Goal: Task Accomplishment & Management: Use online tool/utility

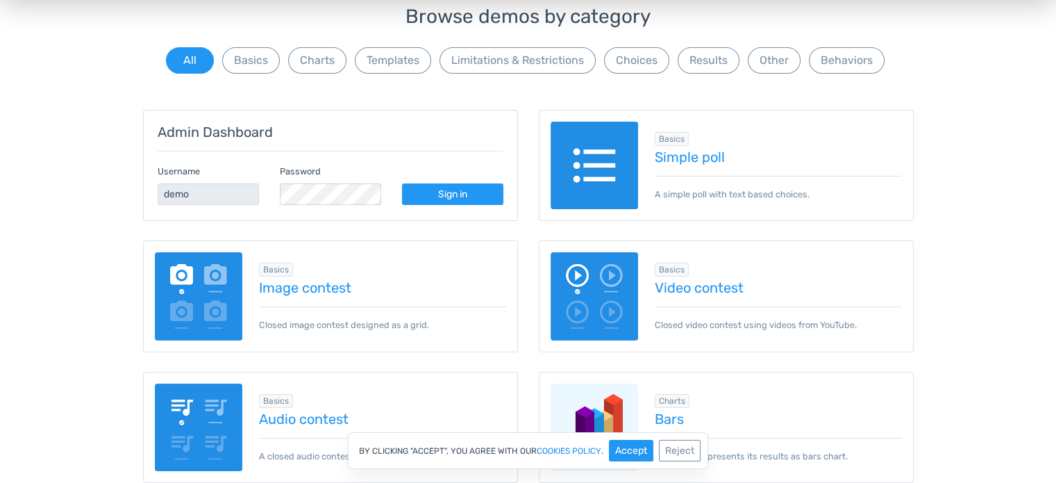
scroll to position [150, 0]
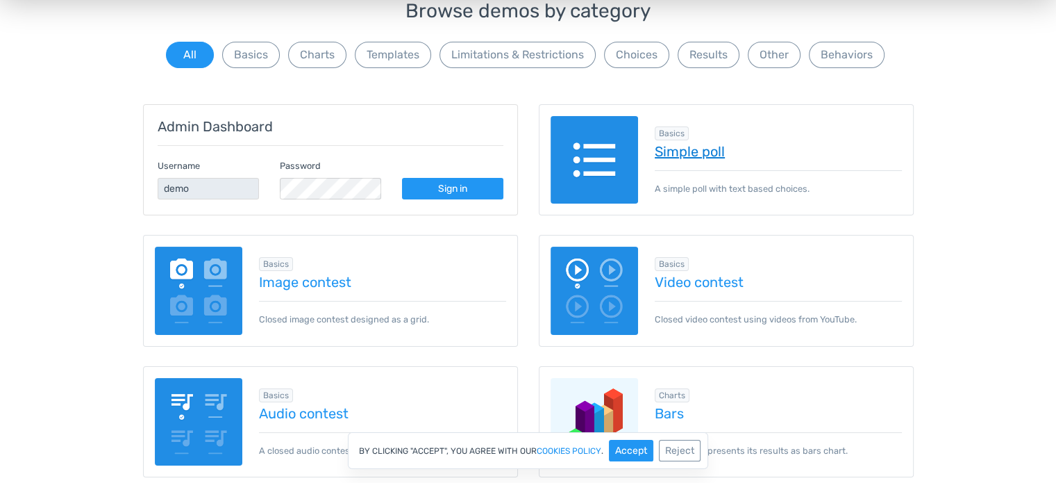
click at [678, 156] on link "Simple poll" at bounding box center [778, 151] width 247 height 15
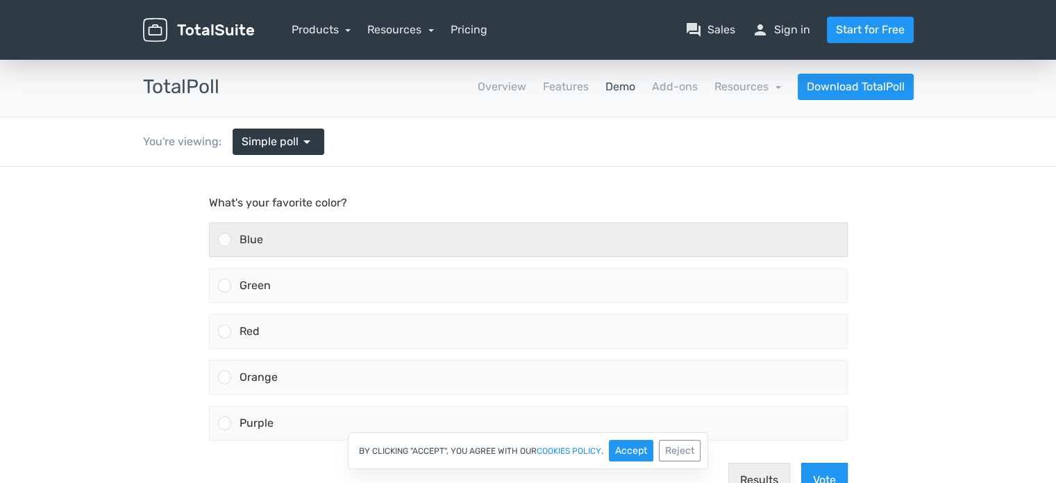
click at [258, 248] on div "Blue" at bounding box center [539, 239] width 616 height 33
click at [224, 240] on input "Blue" at bounding box center [224, 240] width 0 height 0
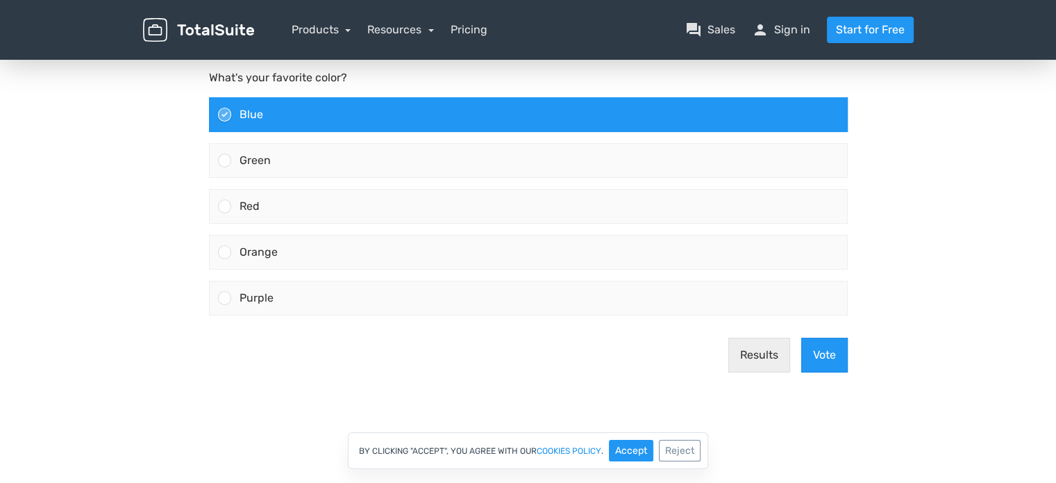
scroll to position [146, 0]
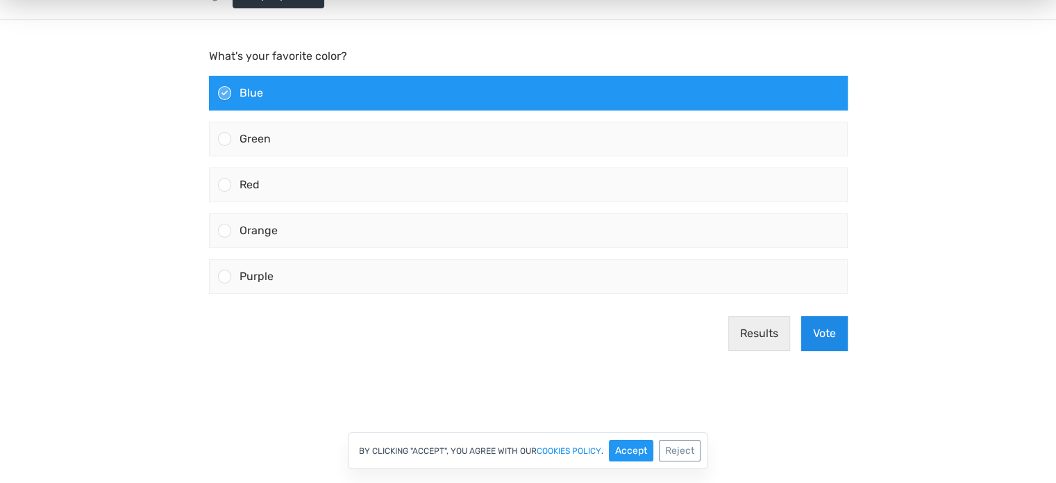
click at [822, 324] on button "Vote" at bounding box center [824, 333] width 47 height 35
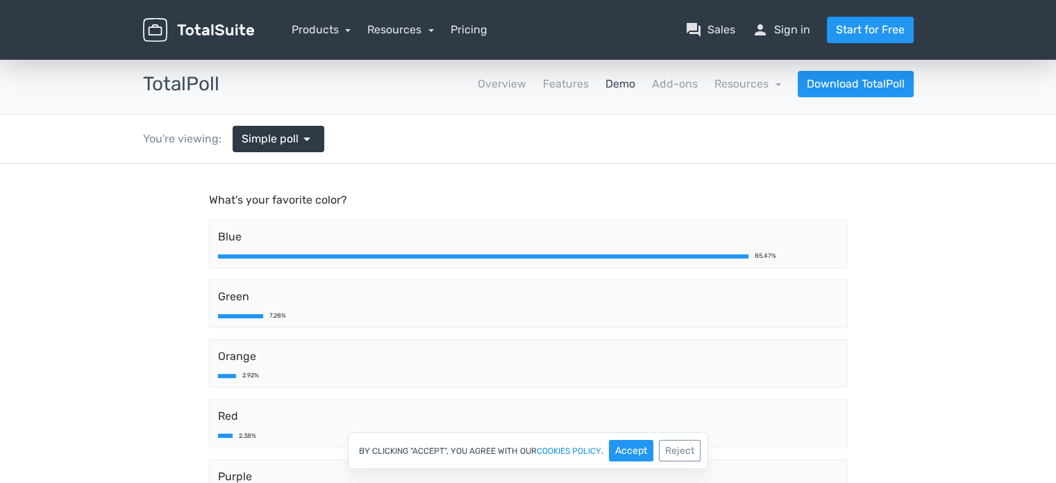
scroll to position [5, 0]
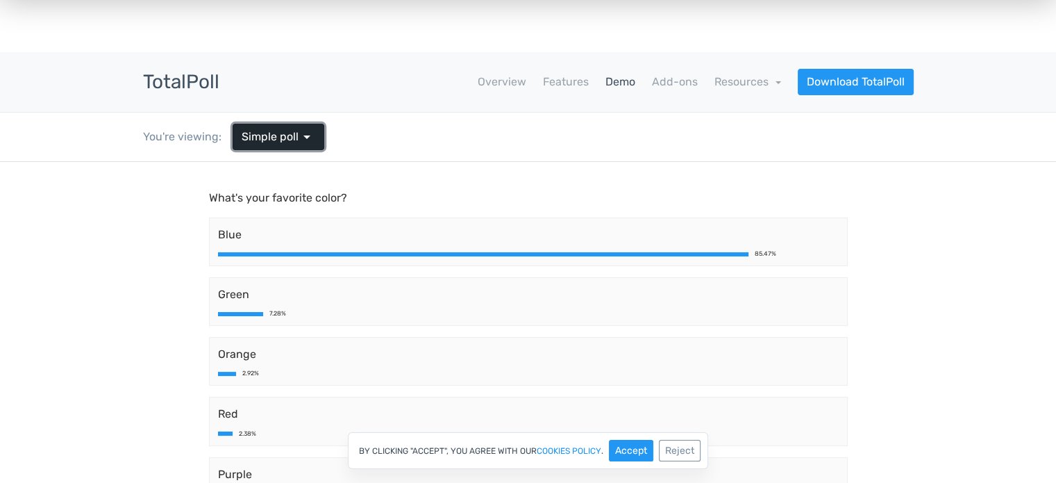
click at [292, 141] on span "Simple poll" at bounding box center [270, 136] width 57 height 17
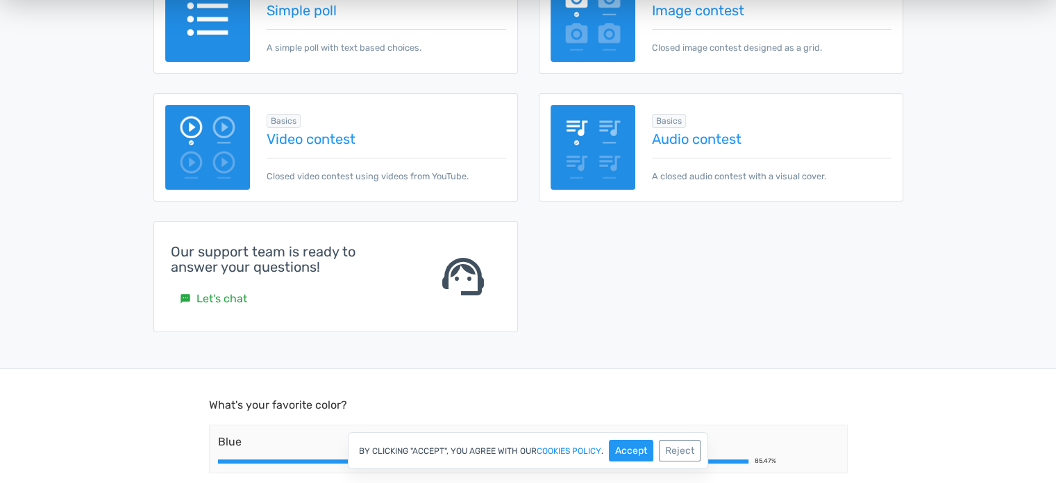
scroll to position [54, 0]
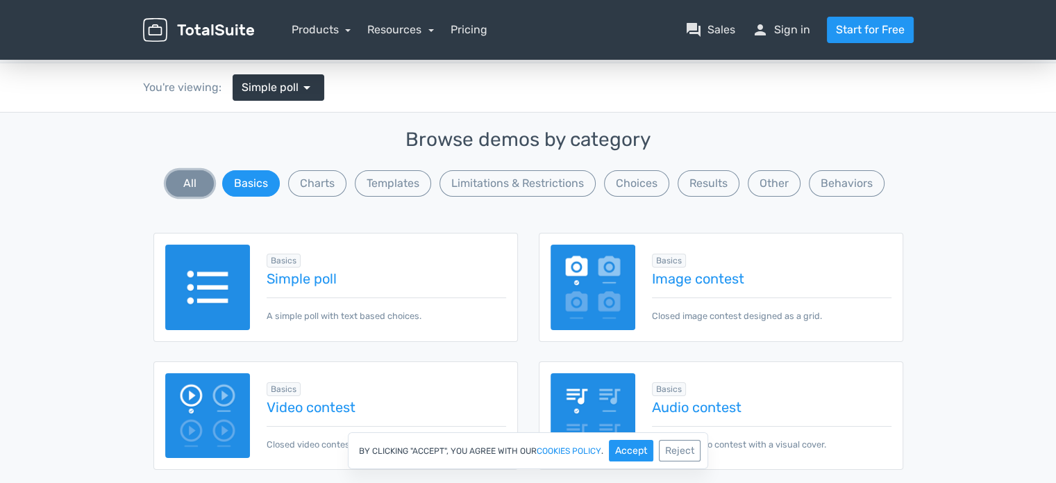
click at [198, 186] on button "All" at bounding box center [190, 183] width 48 height 26
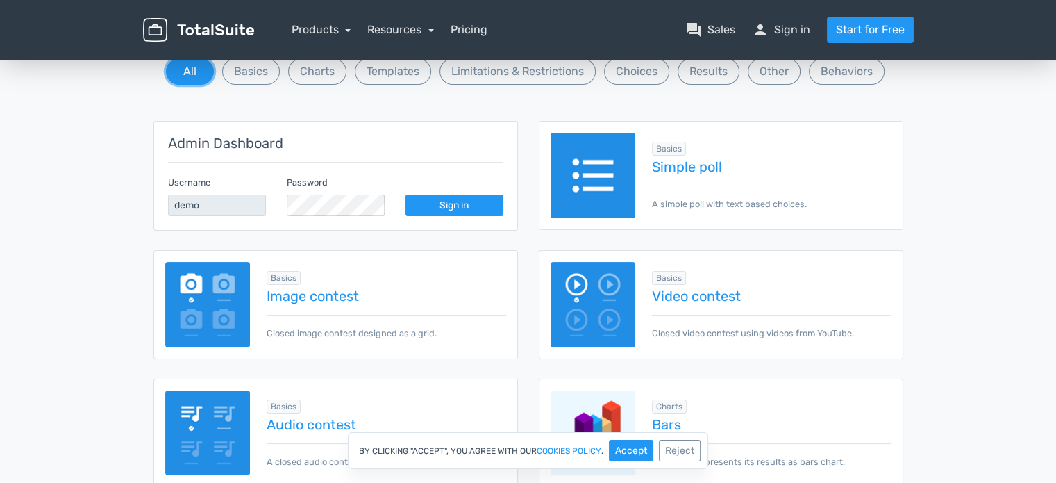
scroll to position [168, 0]
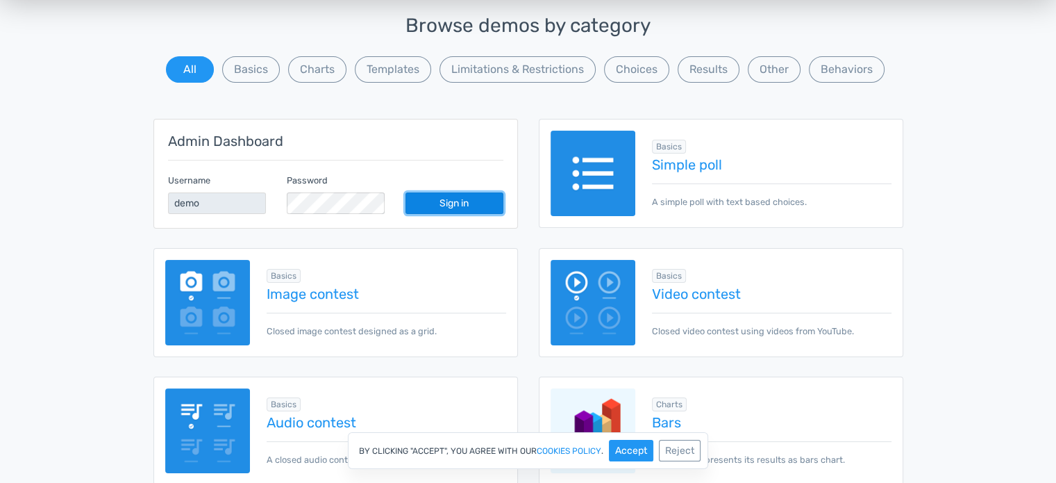
click at [448, 205] on link "Sign in" at bounding box center [454, 203] width 98 height 22
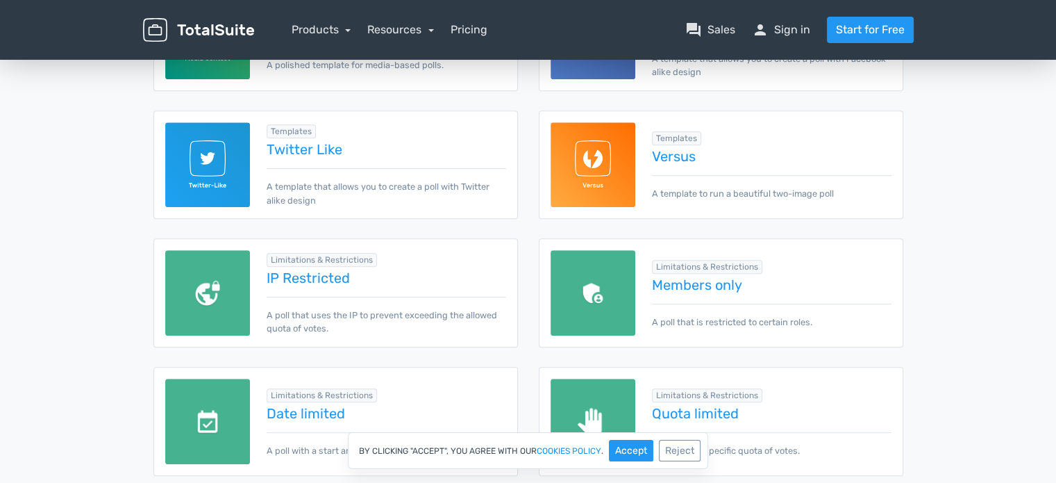
scroll to position [947, 0]
click at [710, 285] on link "Members only" at bounding box center [771, 284] width 239 height 15
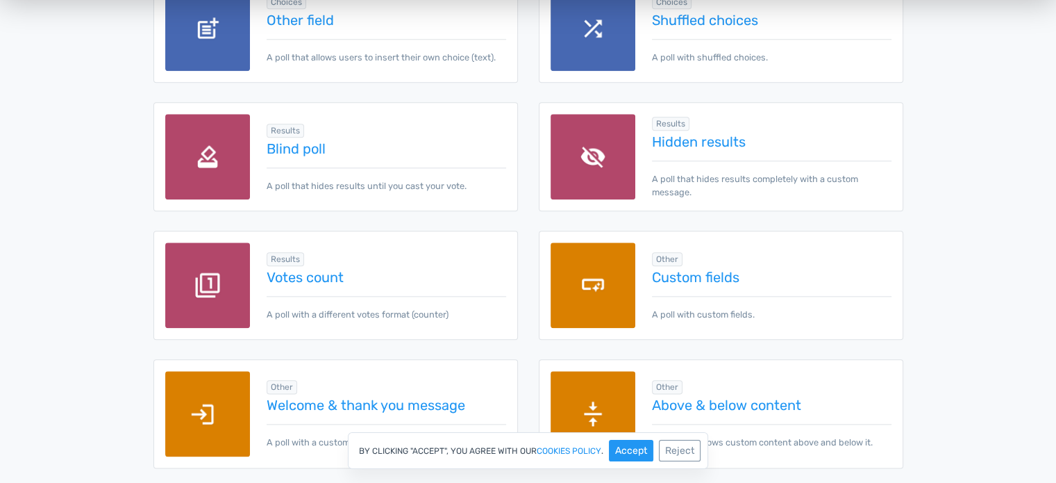
scroll to position [1597, 0]
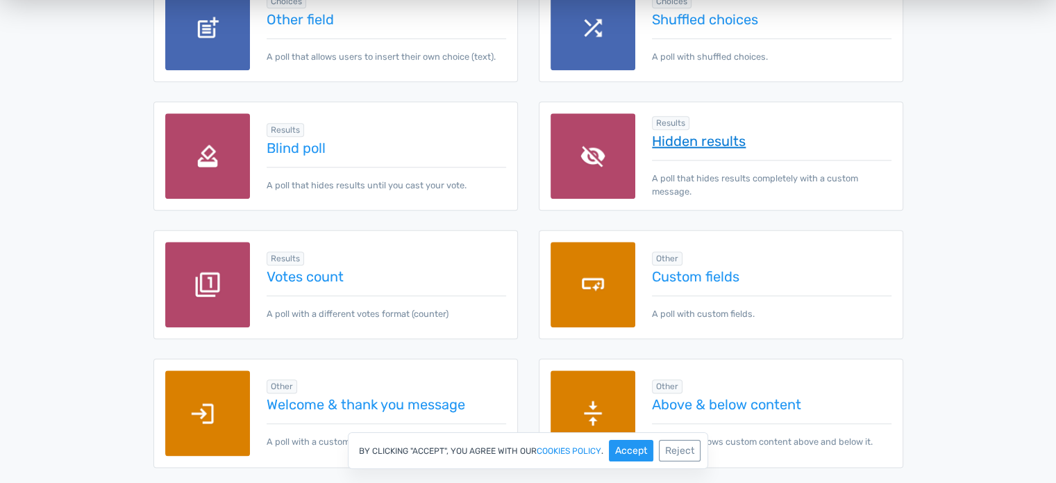
click at [716, 142] on link "Hidden results" at bounding box center [771, 140] width 239 height 15
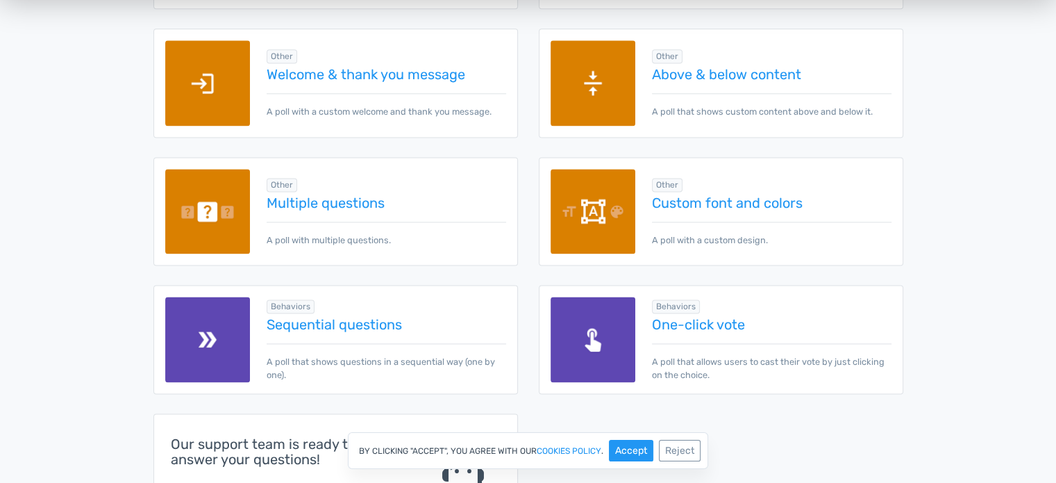
scroll to position [1927, 0]
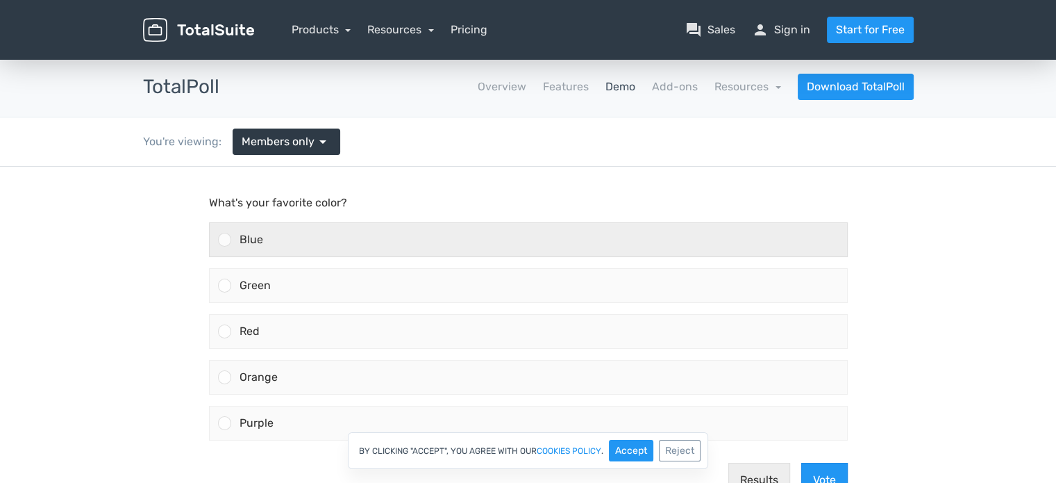
click at [256, 246] on div "Blue" at bounding box center [539, 239] width 616 height 33
click at [224, 240] on input "Blue" at bounding box center [224, 240] width 0 height 0
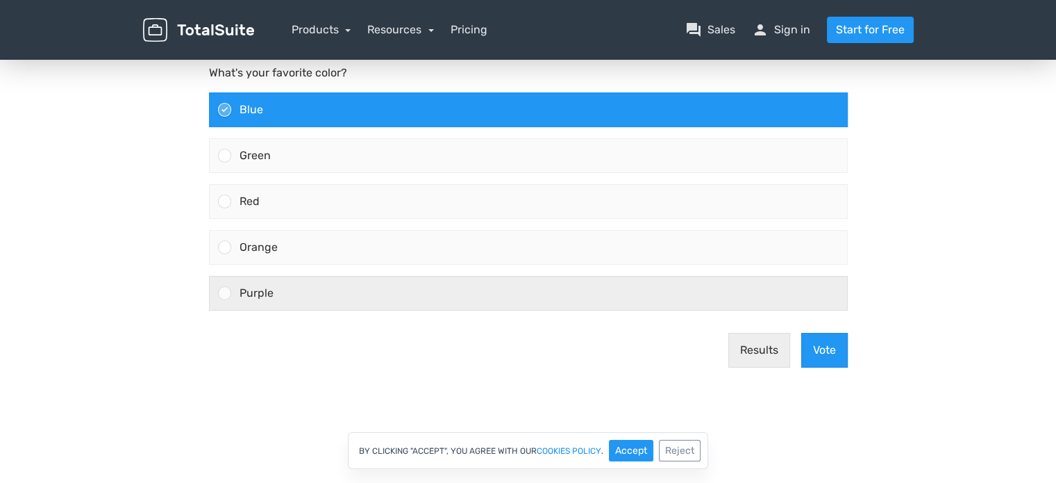
scroll to position [132, 0]
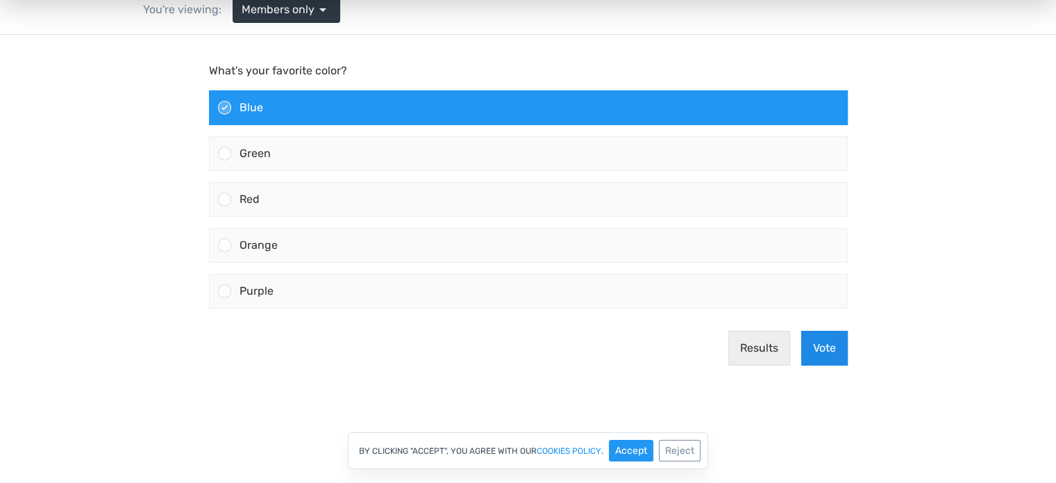
click at [825, 344] on button "Vote" at bounding box center [824, 347] width 47 height 35
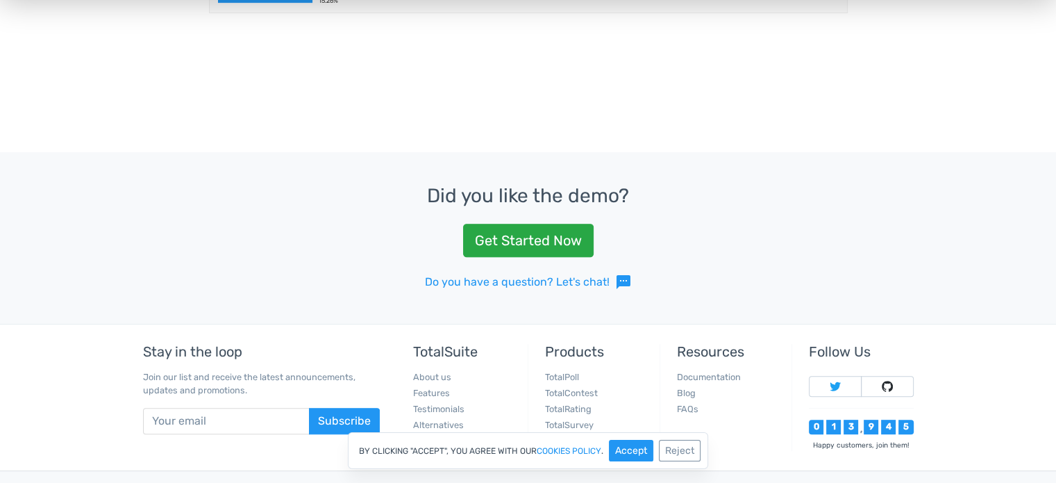
scroll to position [558, 0]
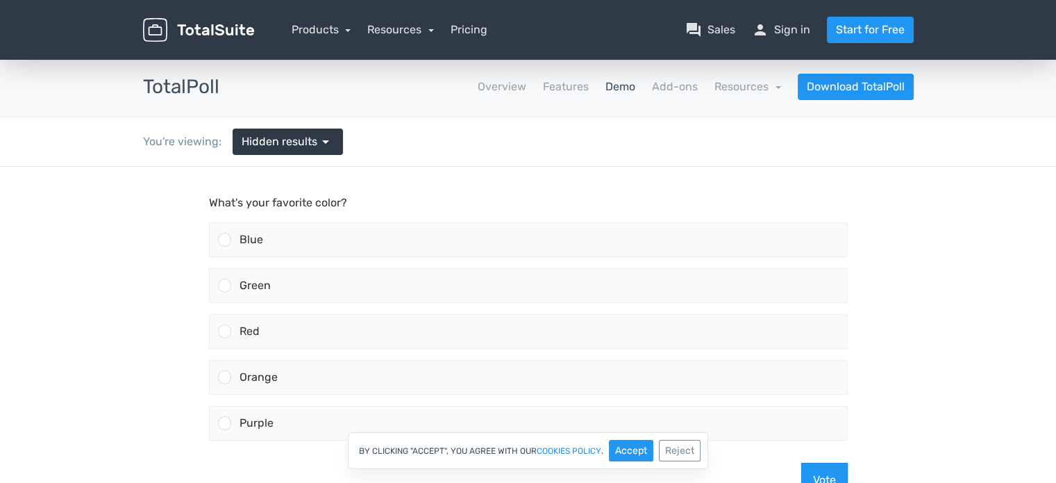
scroll to position [42, 0]
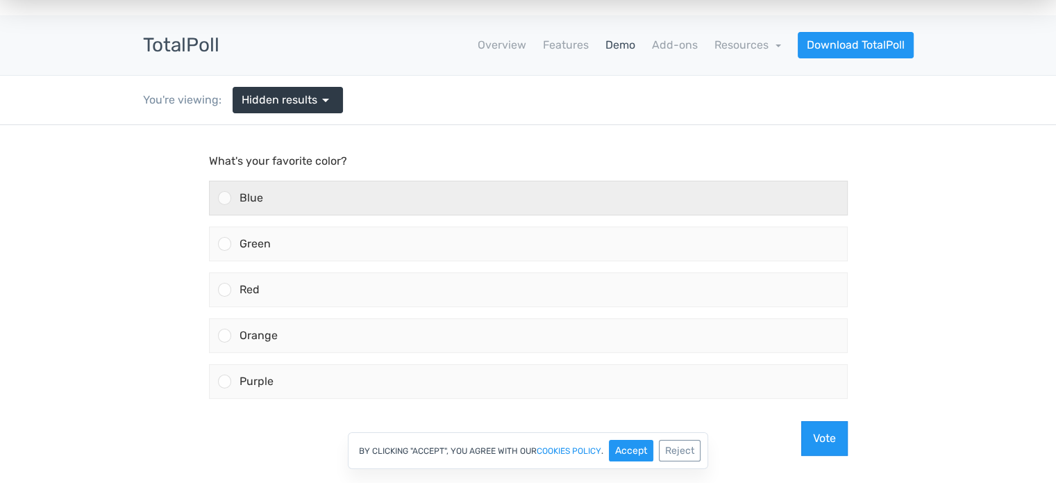
click at [503, 211] on div "Blue" at bounding box center [539, 197] width 616 height 33
click at [224, 198] on input "Blue" at bounding box center [224, 198] width 0 height 0
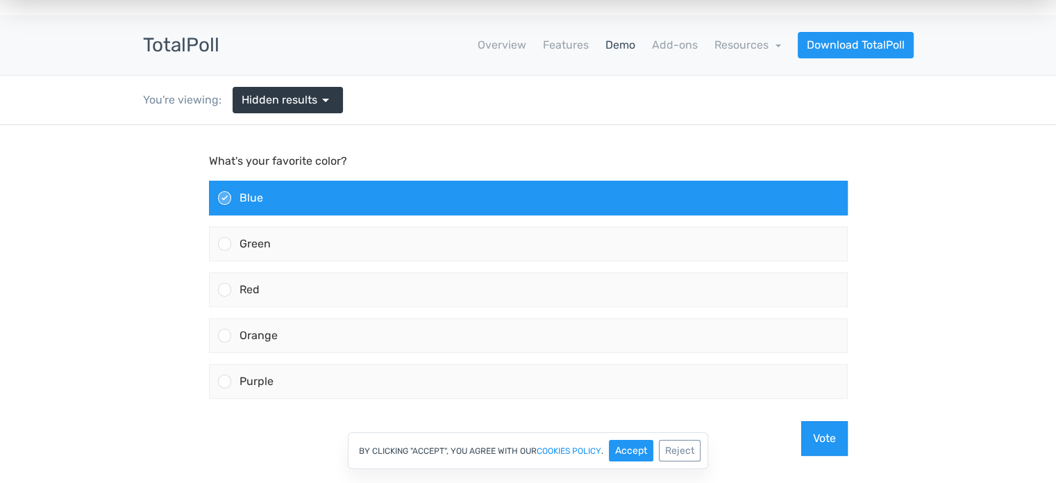
click at [830, 433] on div "By clicking "Accept", you agree with our cookies policy . Accept Reject" at bounding box center [528, 450] width 1056 height 37
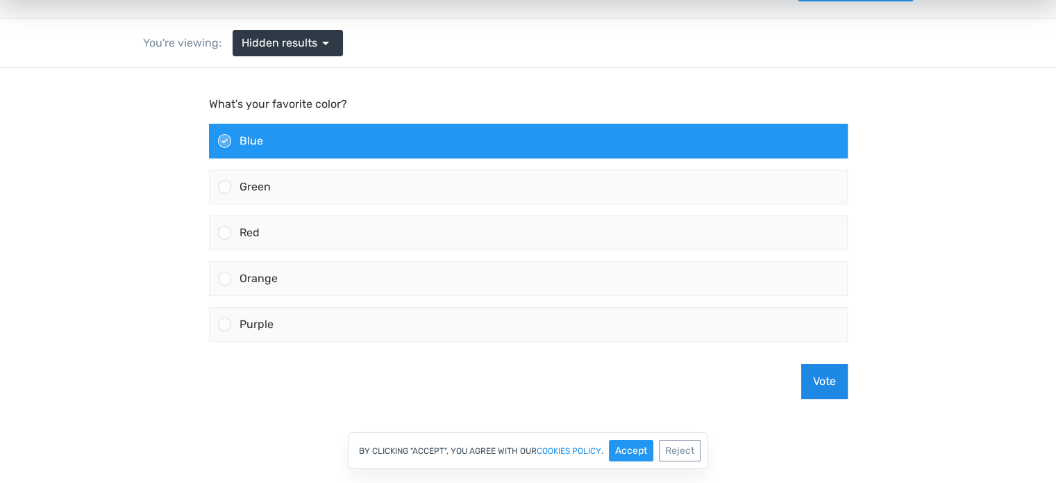
click at [812, 390] on button "Vote" at bounding box center [824, 381] width 47 height 35
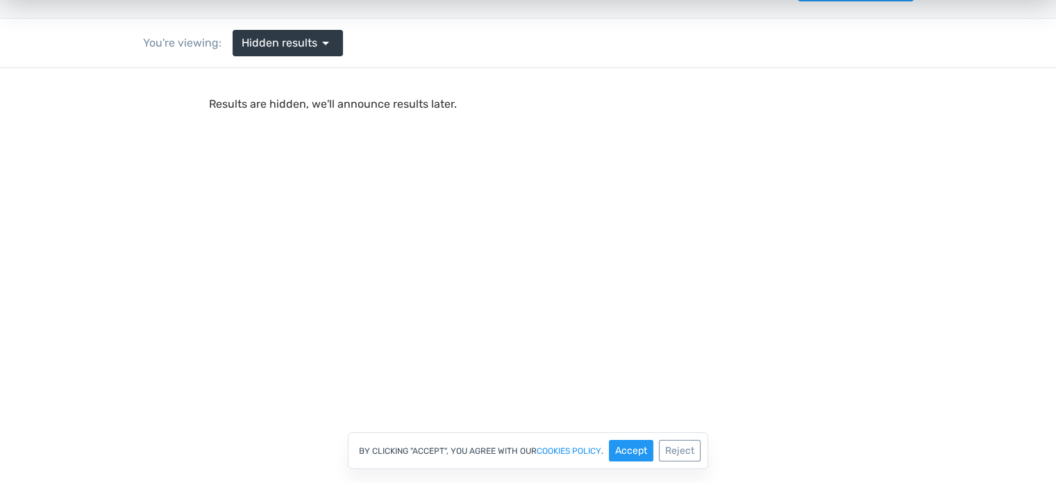
scroll to position [0, 0]
